Goal: Communication & Community: Answer question/provide support

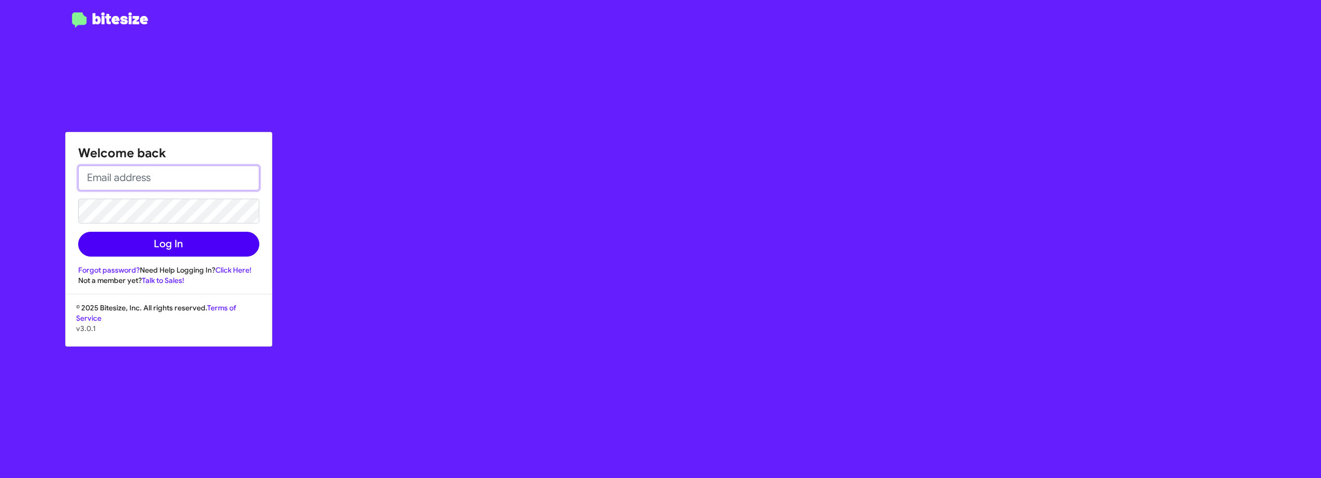
type input "[EMAIL_ADDRESS][DOMAIN_NAME]"
click at [184, 245] on button "Log In" at bounding box center [168, 244] width 181 height 25
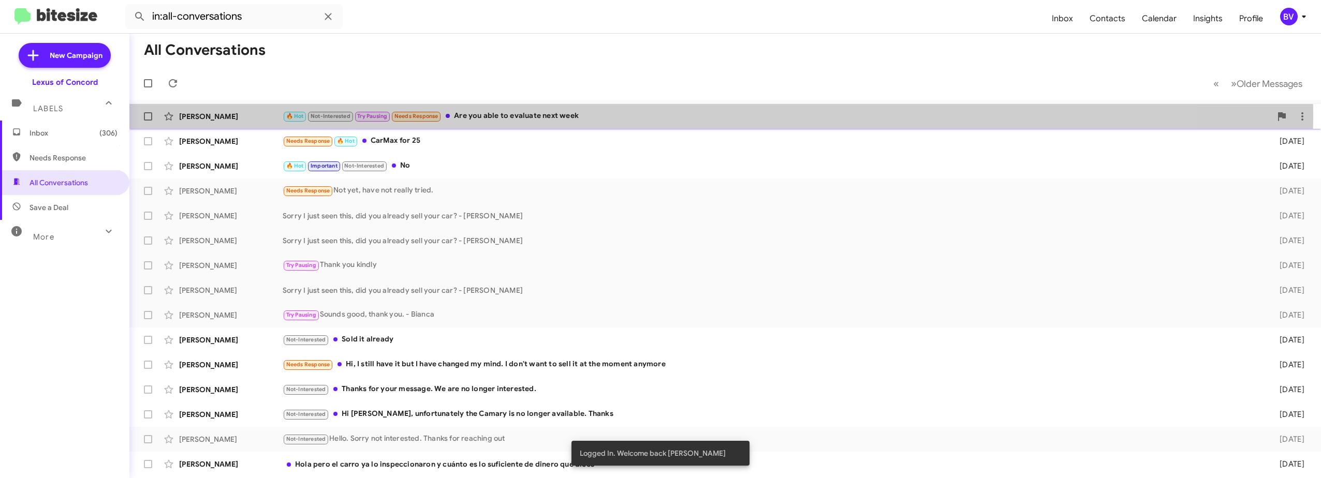
click at [532, 114] on div "🔥 Hot Not-Interested Try Pausing Needs Response Are you able to evaluate next w…" at bounding box center [777, 116] width 989 height 12
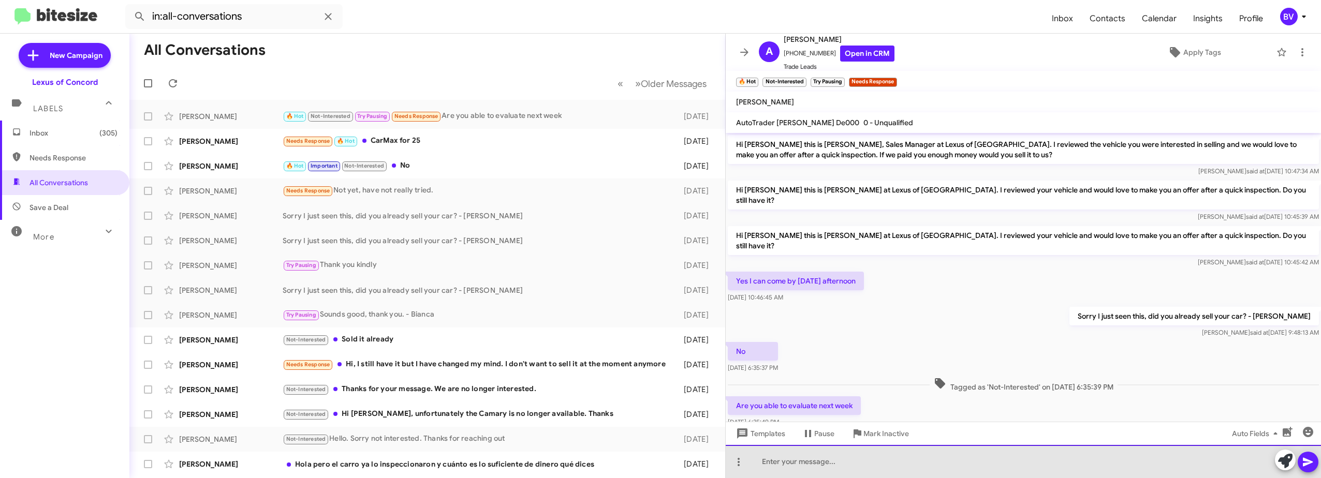
click at [828, 465] on div at bounding box center [1023, 461] width 595 height 33
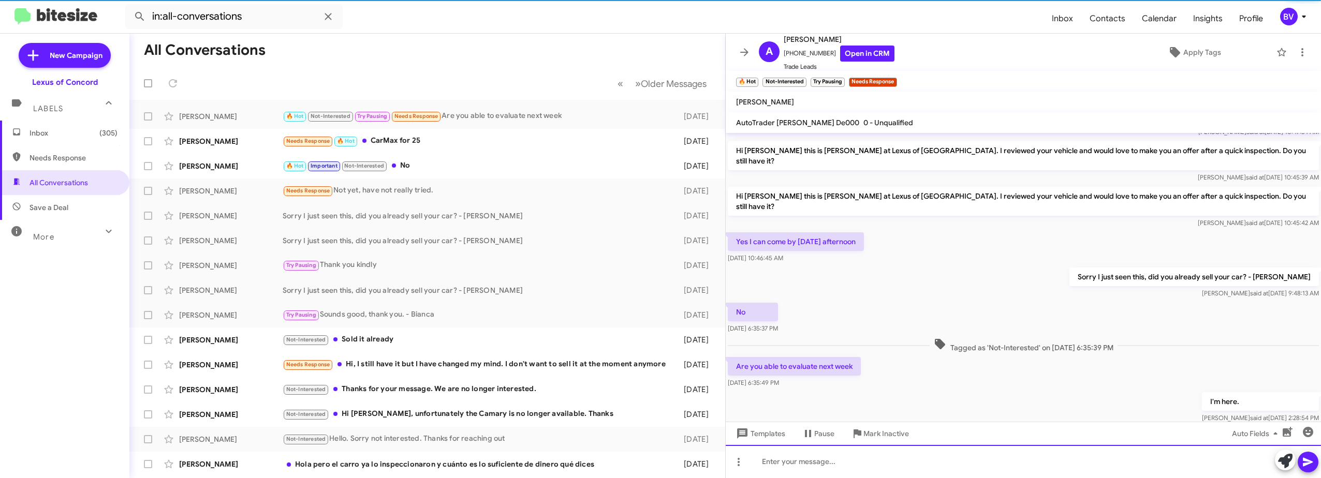
scroll to position [46, 0]
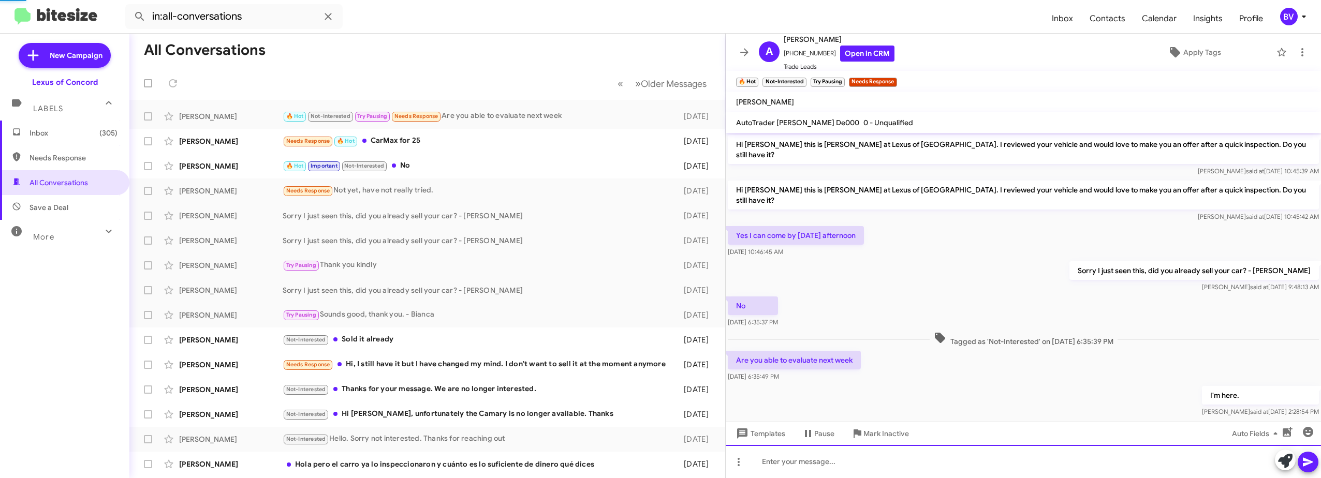
click at [845, 467] on div at bounding box center [1023, 461] width 595 height 33
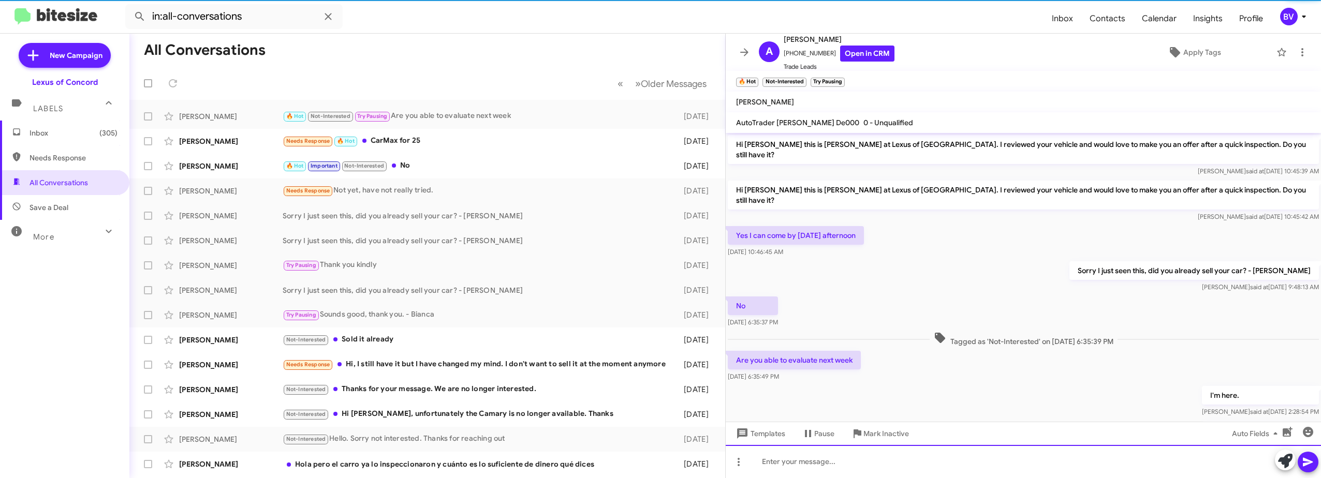
scroll to position [83, 0]
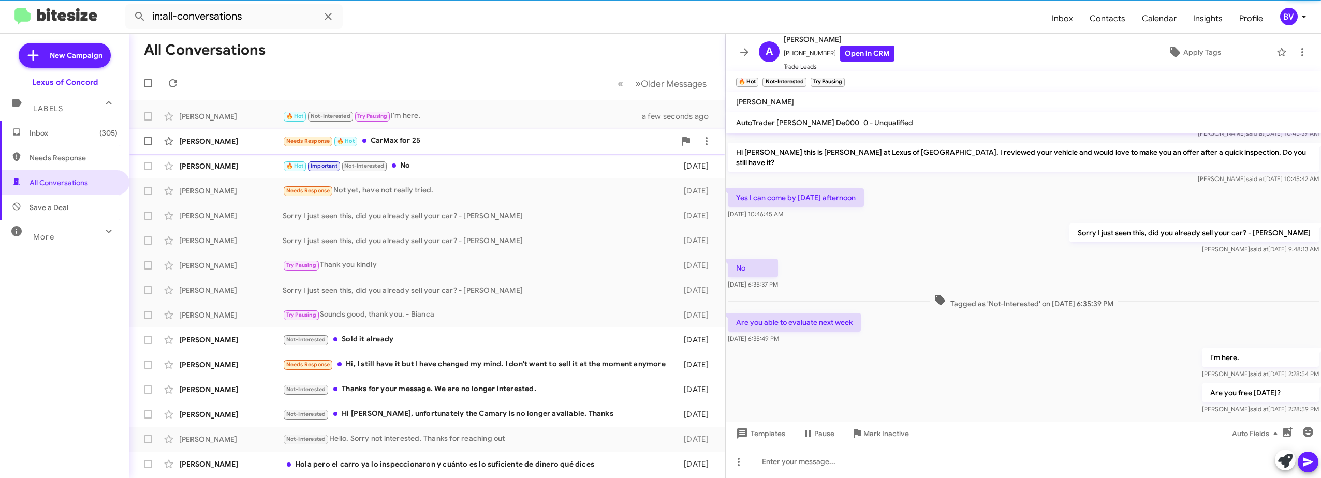
click at [434, 144] on div "Needs Response 🔥 Hot CarMax for 25" at bounding box center [479, 141] width 393 height 12
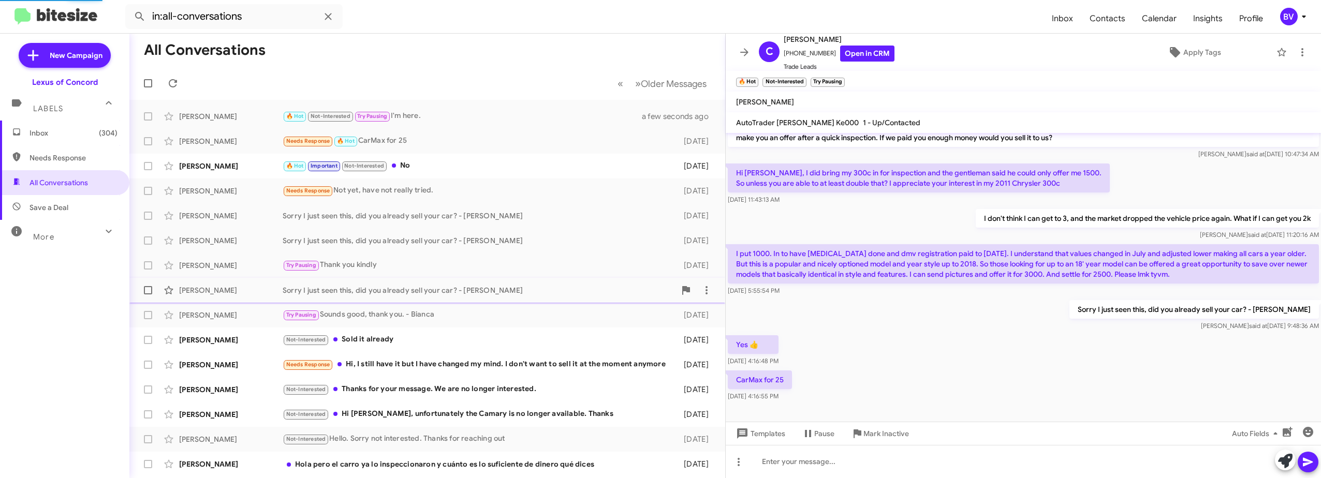
scroll to position [17, 0]
